Goal: Task Accomplishment & Management: Manage account settings

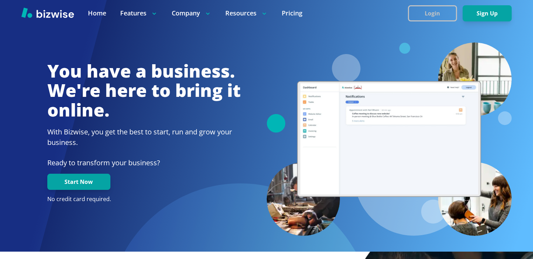
click at [442, 13] on button "Login" at bounding box center [432, 13] width 49 height 16
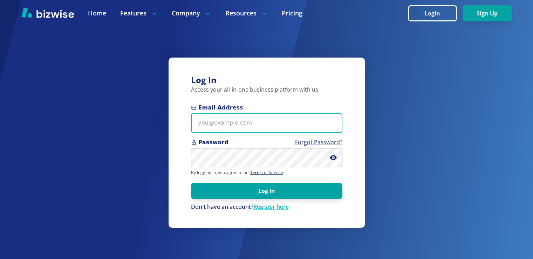
type input "[EMAIL_ADDRESS][DOMAIN_NAME]"
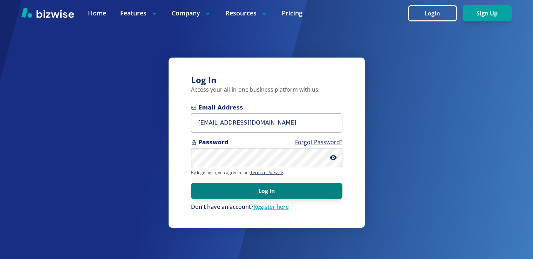
click at [262, 191] on button "Log In" at bounding box center [266, 191] width 151 height 16
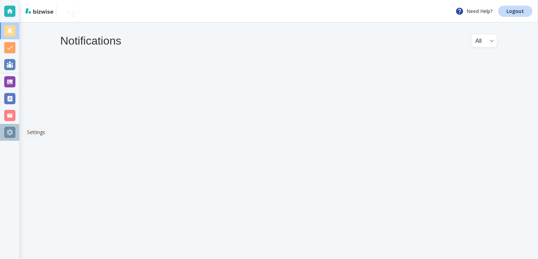
click at [7, 134] on div at bounding box center [9, 132] width 11 height 11
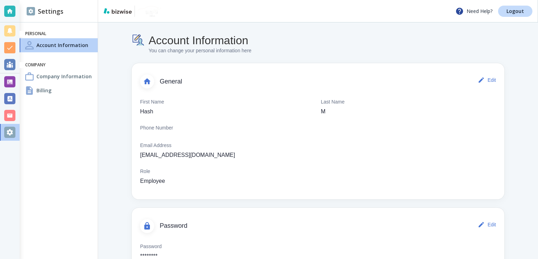
click at [90, 80] on div "Company Information" at bounding box center [59, 76] width 78 height 14
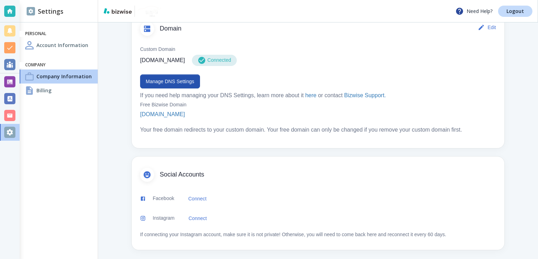
scroll to position [386, 0]
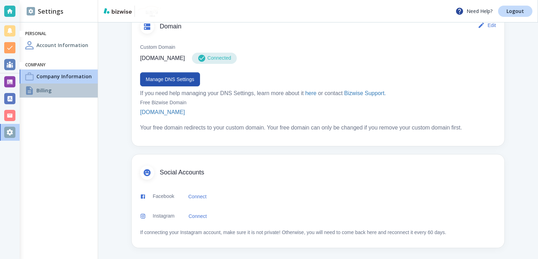
click at [28, 90] on div at bounding box center [29, 90] width 8 height 8
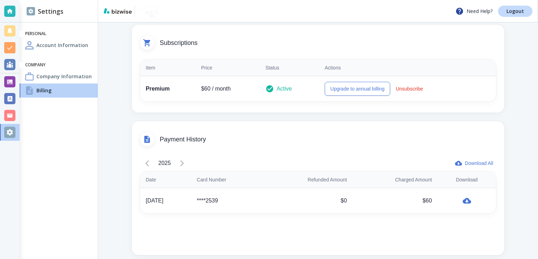
scroll to position [160, 0]
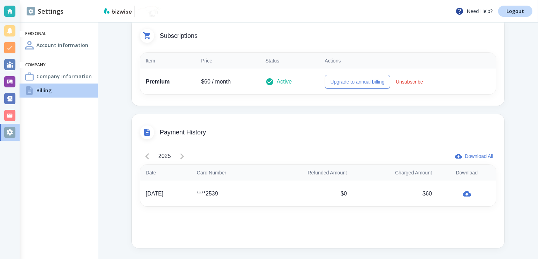
click at [168, 36] on span "Subscriptions" at bounding box center [328, 36] width 336 height 8
click at [145, 36] on icon at bounding box center [146, 35] width 7 height 7
click at [146, 36] on icon at bounding box center [146, 35] width 7 height 7
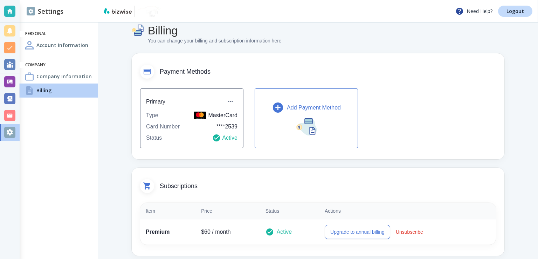
scroll to position [0, 0]
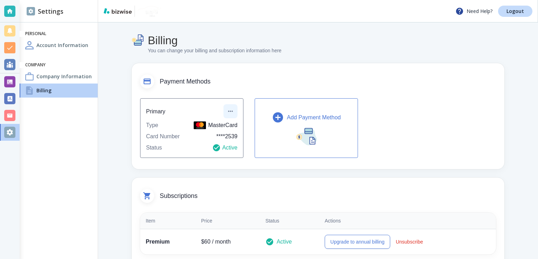
click at [231, 111] on icon "button" at bounding box center [230, 111] width 5 height 1
click at [231, 111] on div at bounding box center [269, 129] width 538 height 259
click at [12, 84] on div at bounding box center [9, 81] width 11 height 11
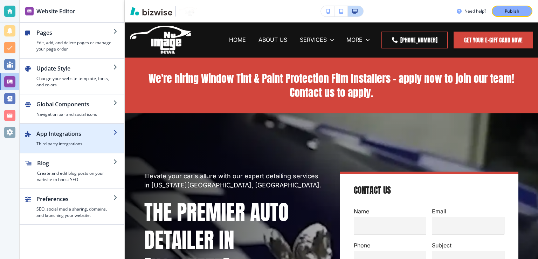
click at [115, 139] on div "button" at bounding box center [118, 138] width 11 height 18
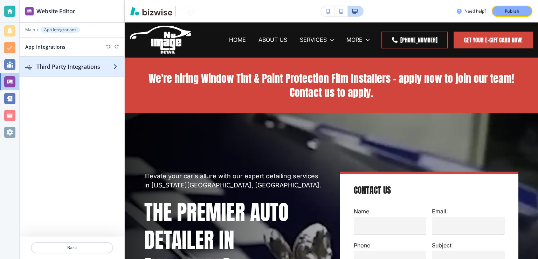
click at [88, 66] on h2 "Third Party Integrations" at bounding box center [74, 66] width 77 height 8
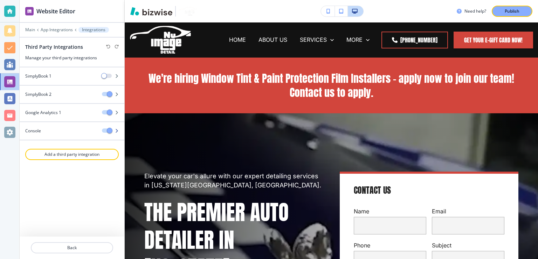
click at [111, 128] on span "button" at bounding box center [110, 131] width 6 height 6
click at [116, 129] on icon "button" at bounding box center [117, 131] width 4 height 4
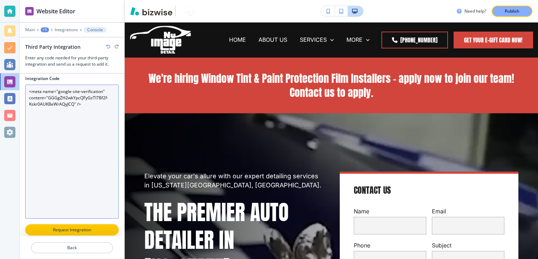
scroll to position [39, 0]
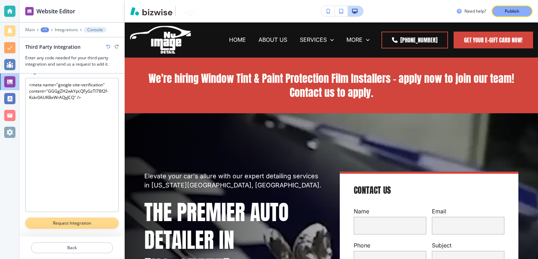
drag, startPoint x: 93, startPoint y: 201, endPoint x: 91, endPoint y: 223, distance: 21.8
click at [91, 223] on p "Request Integration" at bounding box center [71, 223] width 75 height 6
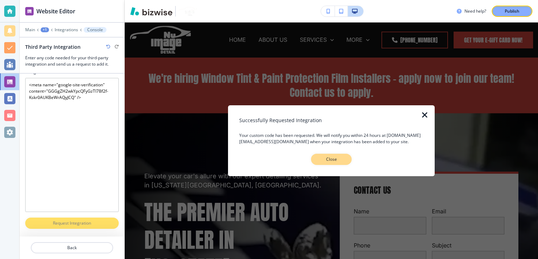
click at [334, 161] on p "Close" at bounding box center [331, 159] width 22 height 6
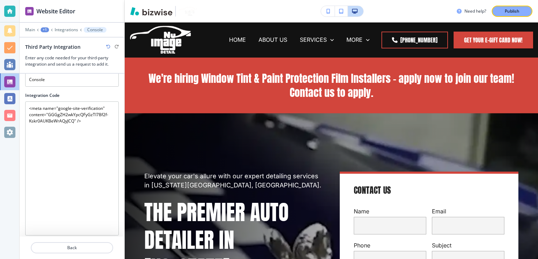
scroll to position [0, 0]
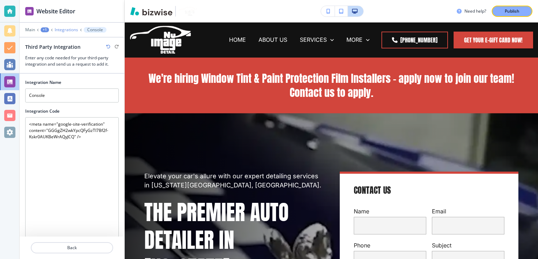
click at [63, 27] on p "Integrations" at bounding box center [66, 29] width 23 height 5
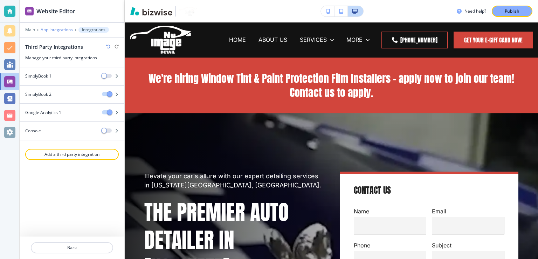
click at [54, 28] on p "App Integrations" at bounding box center [57, 29] width 32 height 5
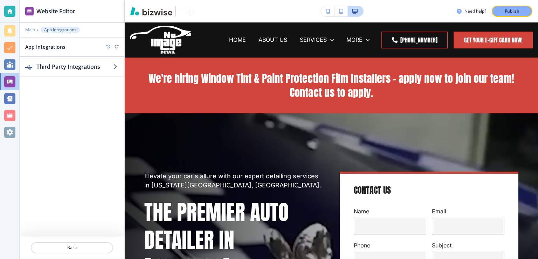
click at [32, 27] on p "Main" at bounding box center [30, 29] width 10 height 5
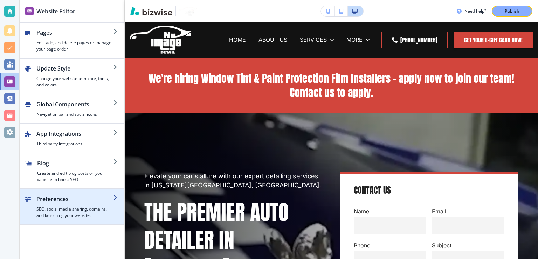
click at [105, 213] on h4 "SEO, social media sharing, domains, and launching your website." at bounding box center [74, 212] width 77 height 13
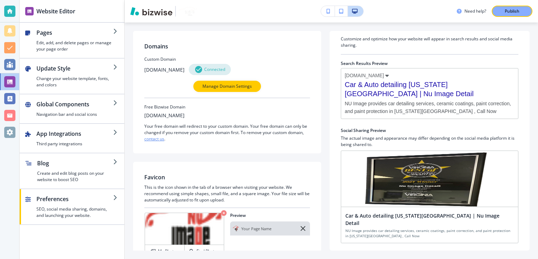
scroll to position [36, 0]
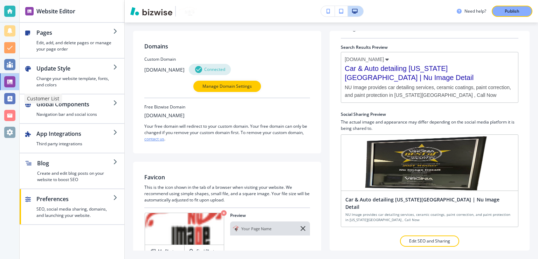
click at [11, 94] on div at bounding box center [9, 98] width 11 height 11
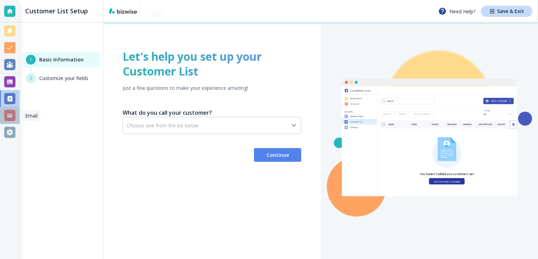
click at [7, 118] on div at bounding box center [9, 115] width 11 height 11
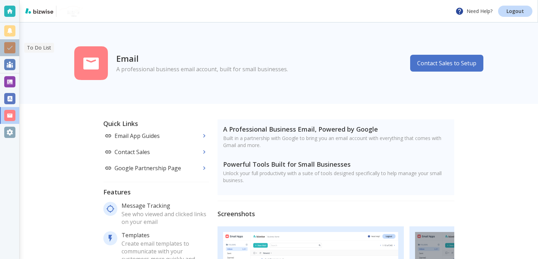
click at [11, 45] on div at bounding box center [9, 47] width 11 height 11
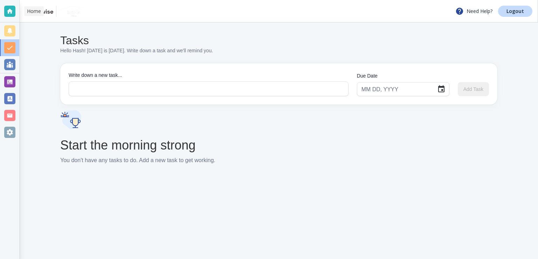
click at [16, 6] on div at bounding box center [9, 11] width 19 height 22
